Goal: Check status: Check status

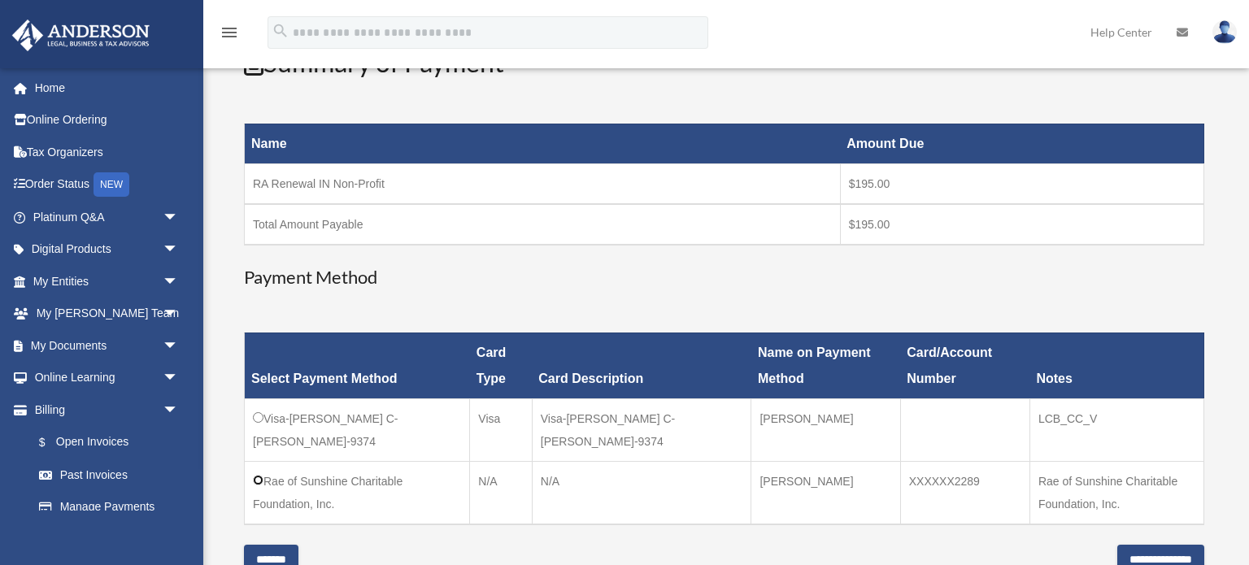
scroll to position [70, 0]
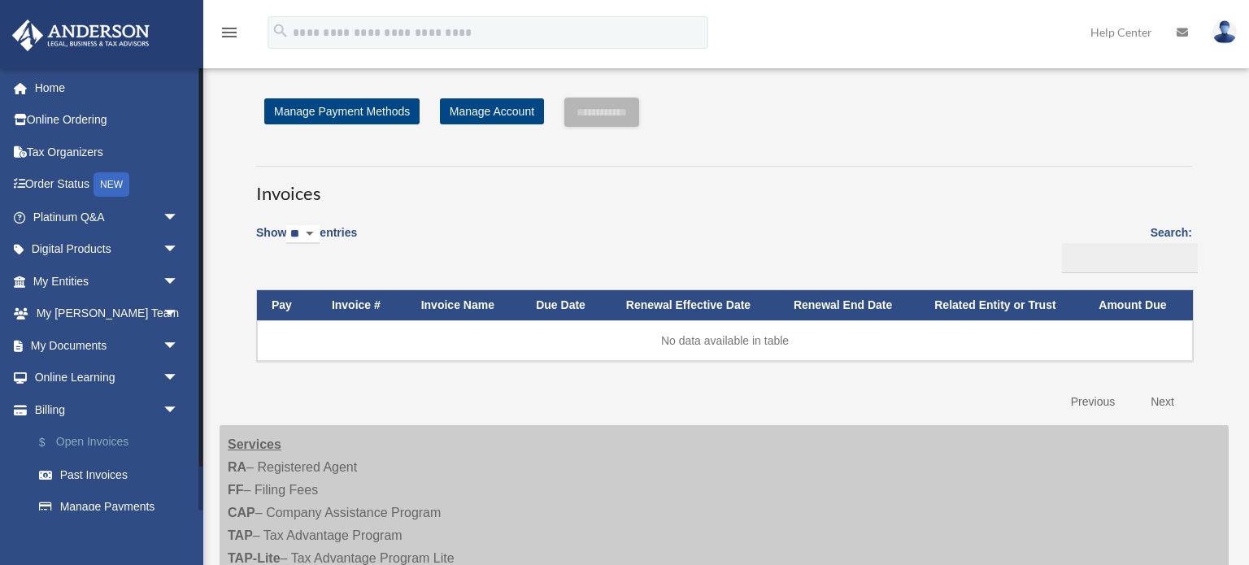
click at [93, 444] on link "$ Open Invoices" at bounding box center [113, 442] width 180 height 33
click at [96, 474] on link "Past Invoices" at bounding box center [113, 474] width 180 height 33
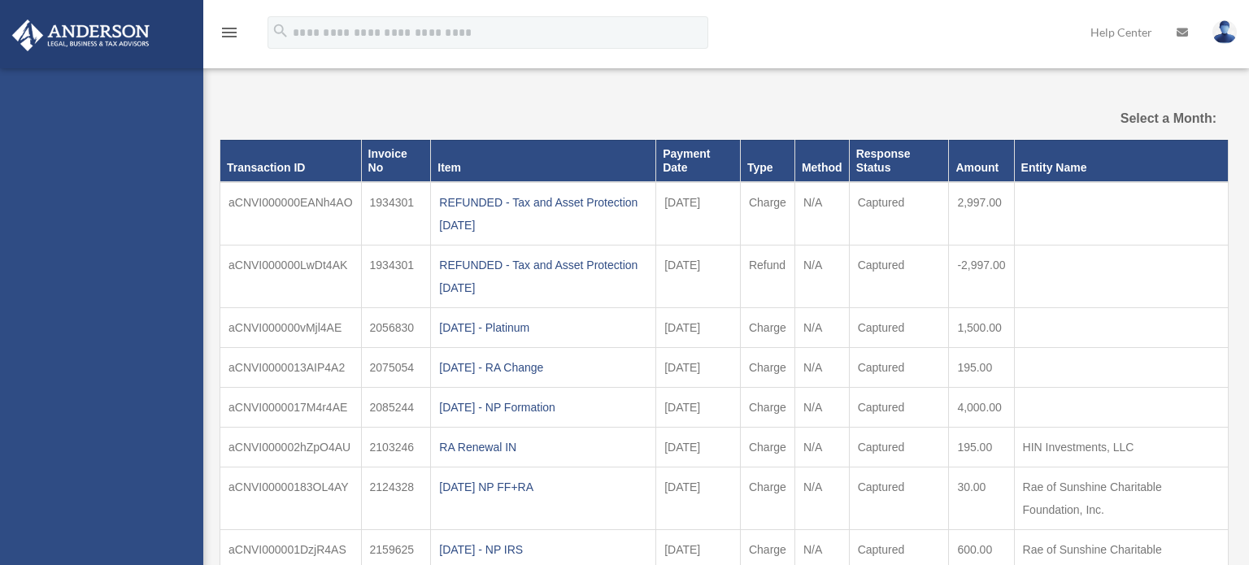
select select
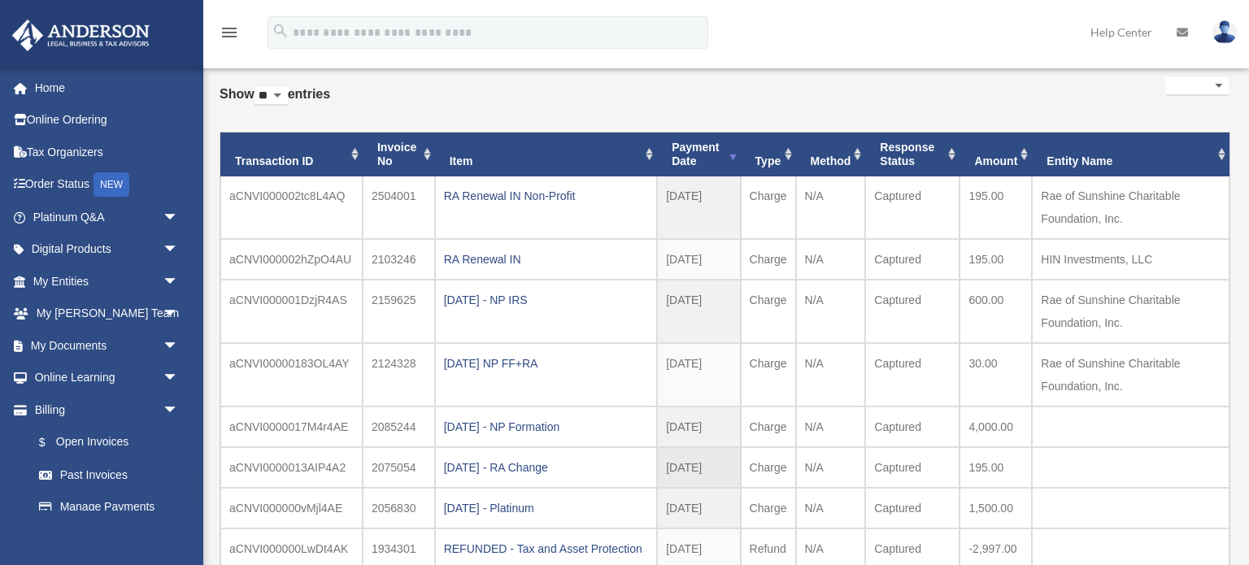
scroll to position [59, 0]
